Goal: Information Seeking & Learning: Find specific fact

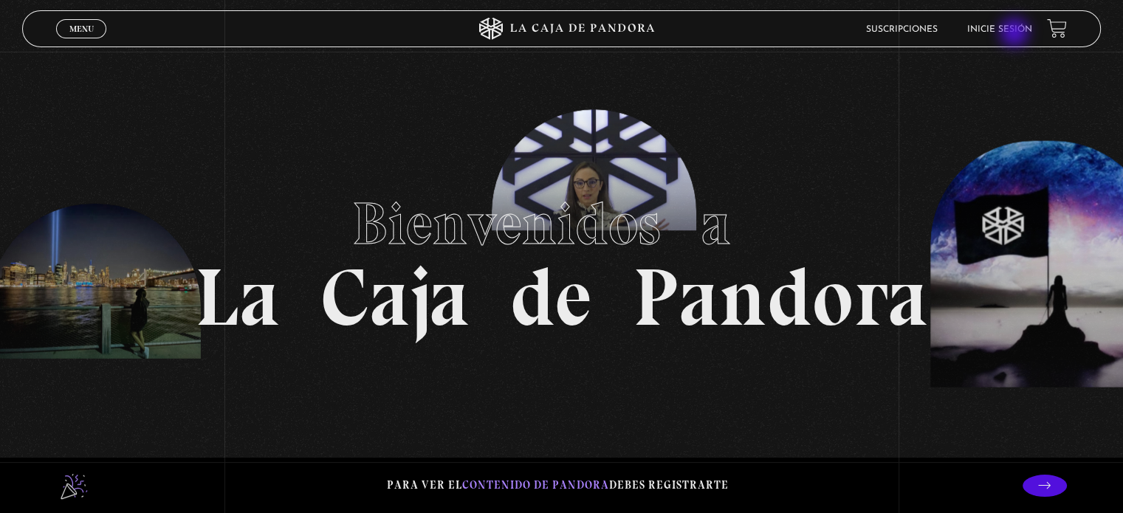
click at [1016, 34] on li "Inicie sesión" at bounding box center [999, 29] width 65 height 23
click at [1014, 29] on link "Inicie sesión" at bounding box center [999, 29] width 65 height 9
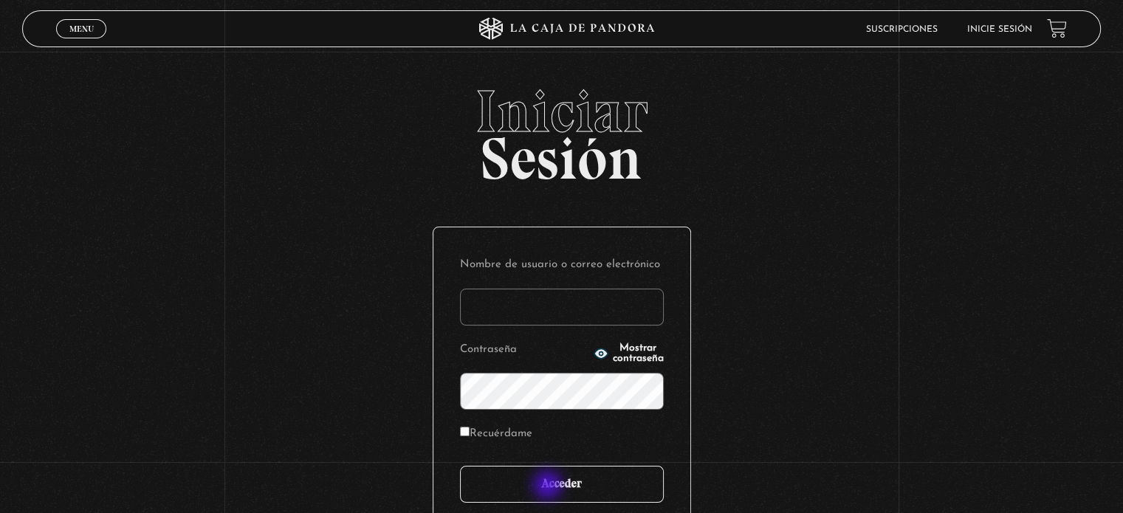
type input "[EMAIL_ADDRESS][DOMAIN_NAME]"
click at [550, 485] on input "Acceder" at bounding box center [562, 484] width 204 height 37
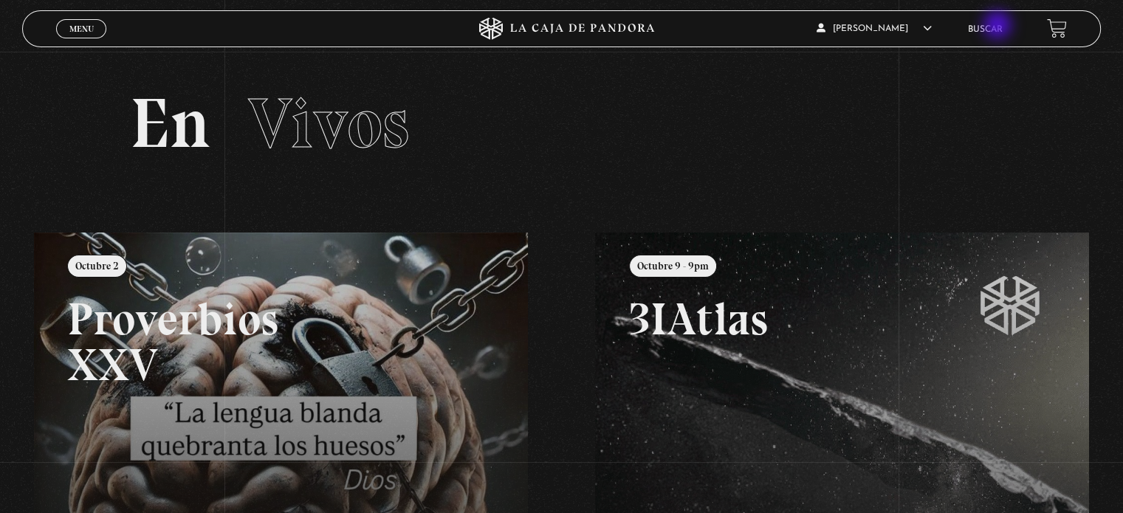
click at [999, 26] on link "Buscar" at bounding box center [985, 29] width 35 height 9
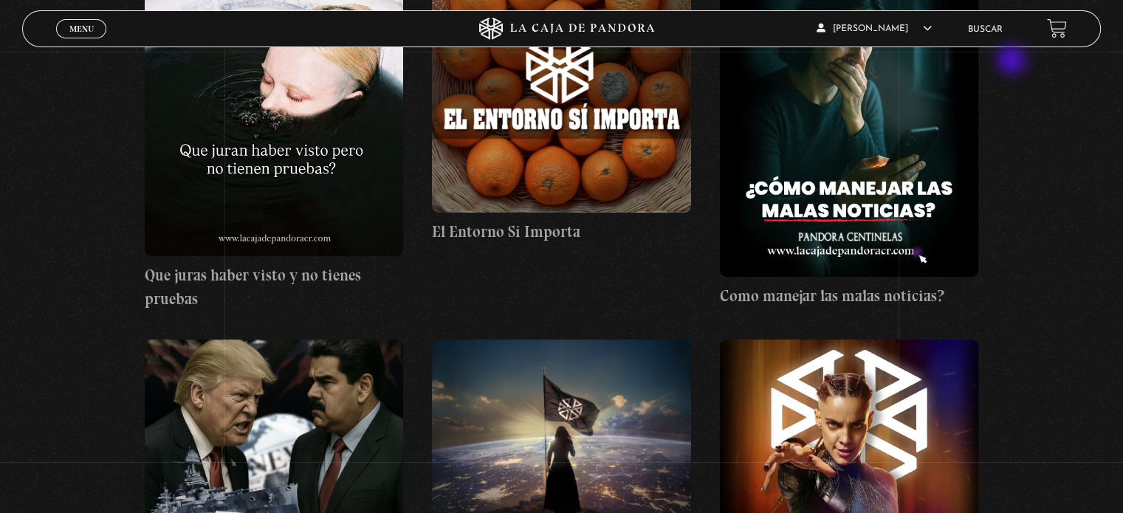
scroll to position [148, 0]
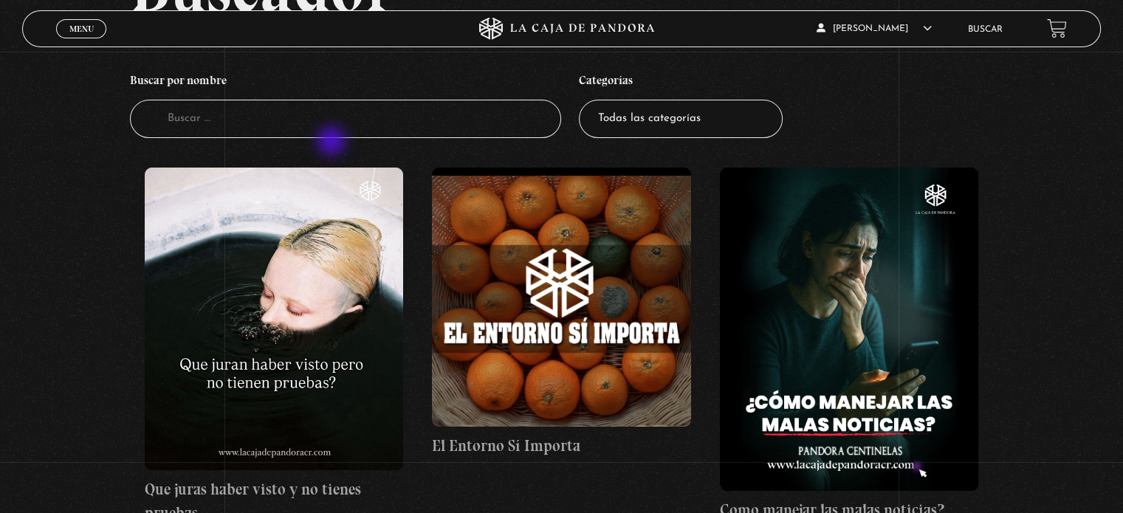
click at [323, 135] on input "Buscador" at bounding box center [345, 119] width 431 height 39
type input "daddy"
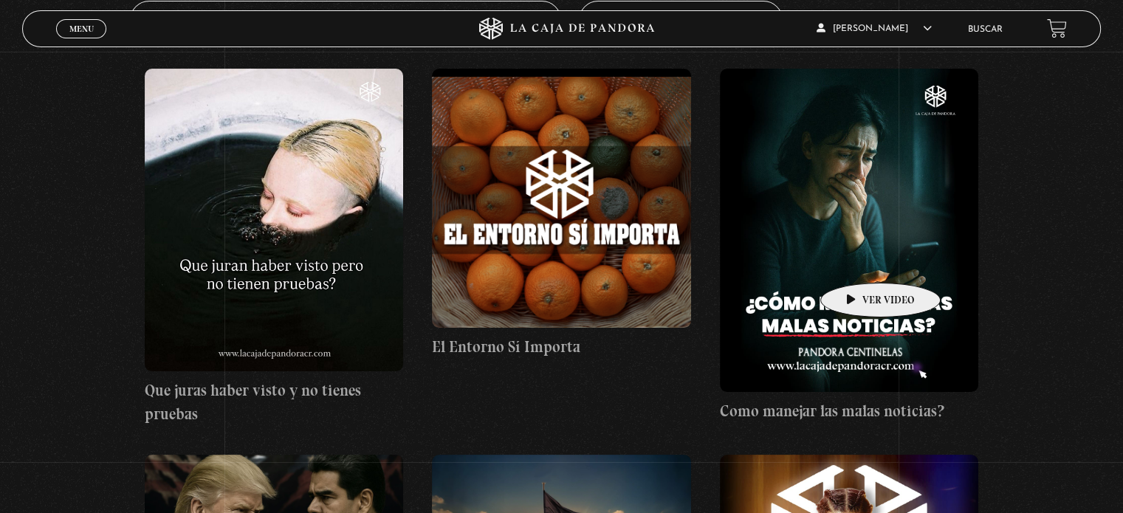
scroll to position [74, 0]
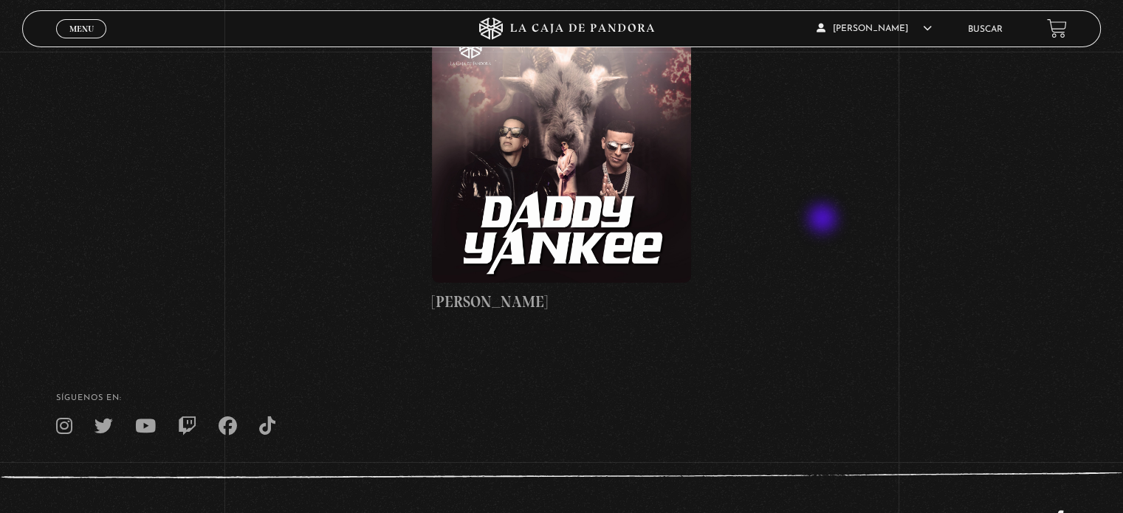
scroll to position [295, 0]
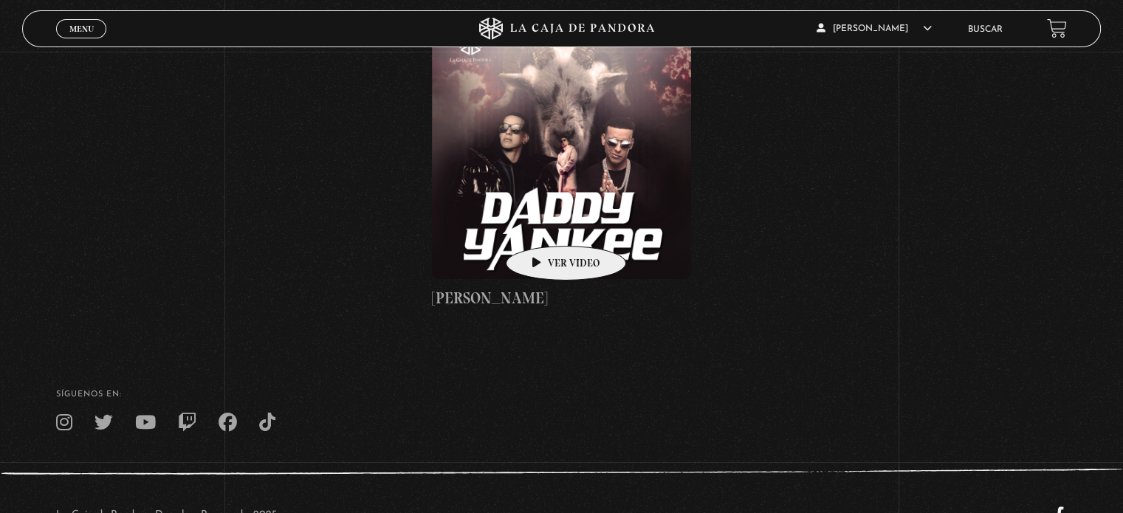
click at [543, 224] on figure at bounding box center [561, 149] width 258 height 258
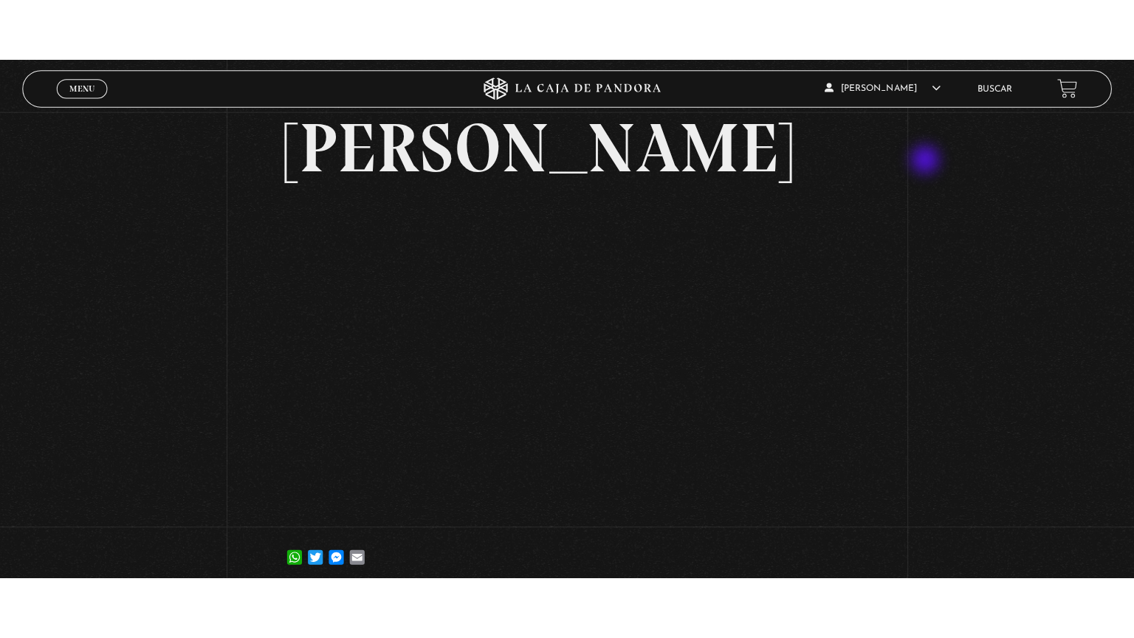
scroll to position [148, 0]
